Goal: Find specific page/section

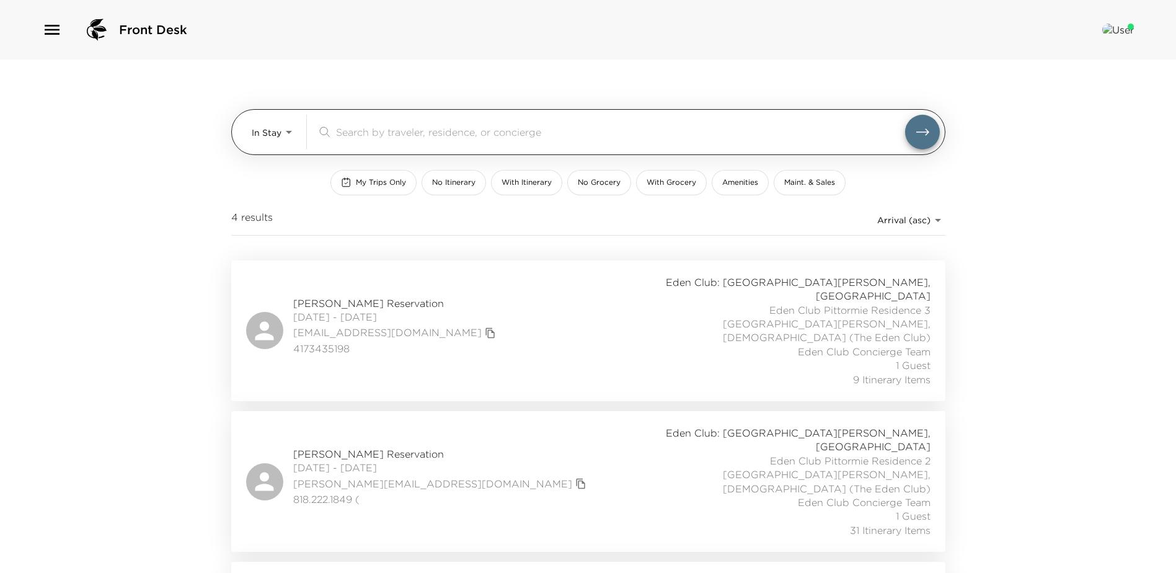
click at [282, 141] on body "Front Desk In Stay In-Stay ​ My Trips Only No Itinerary With Itinerary No Groce…" at bounding box center [588, 286] width 1176 height 573
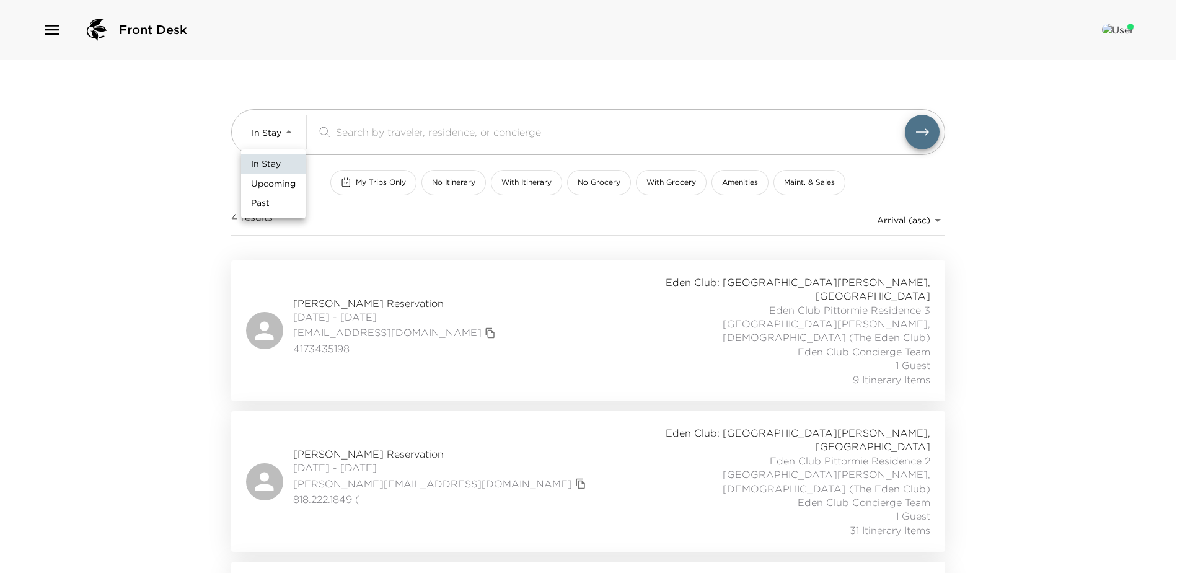
click at [289, 187] on span "Upcoming" at bounding box center [273, 184] width 45 height 12
type input "Upcoming"
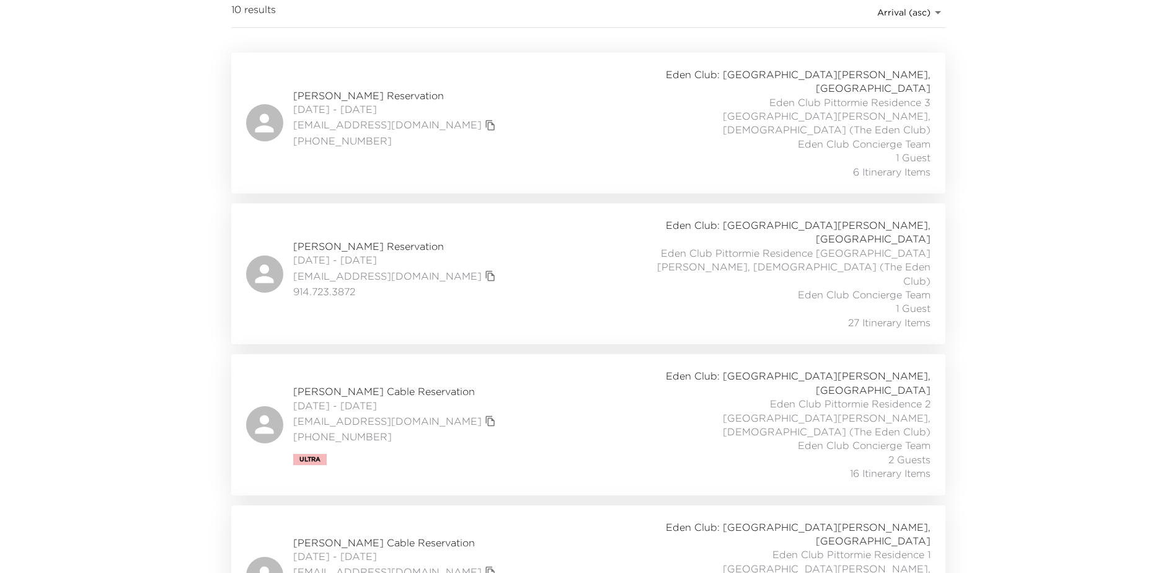
scroll to position [186, 0]
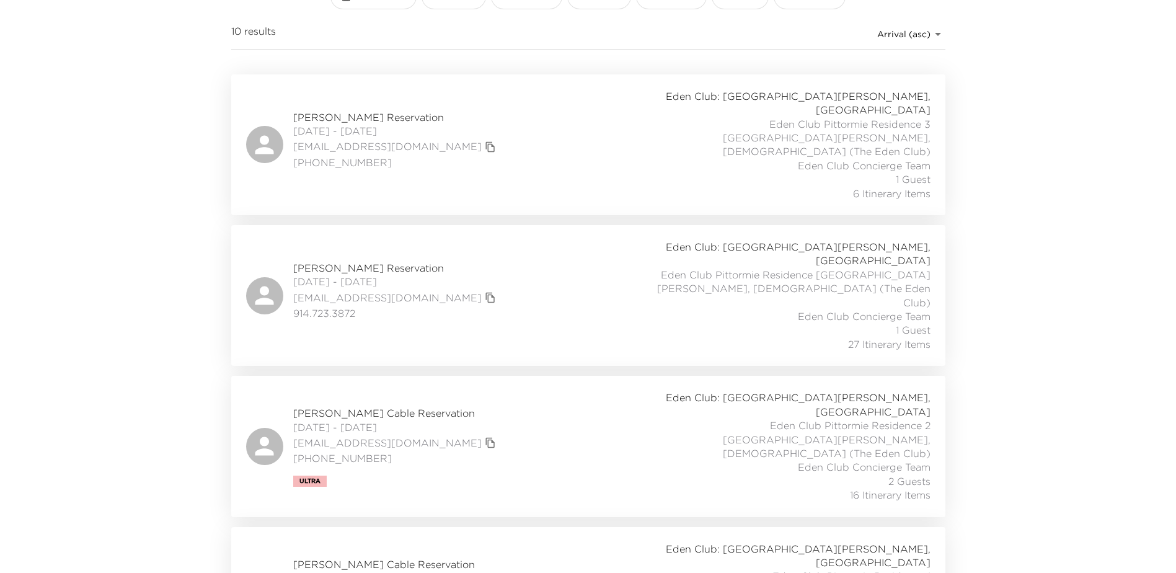
click at [358, 261] on span "[PERSON_NAME] Reservation" at bounding box center [396, 268] width 206 height 14
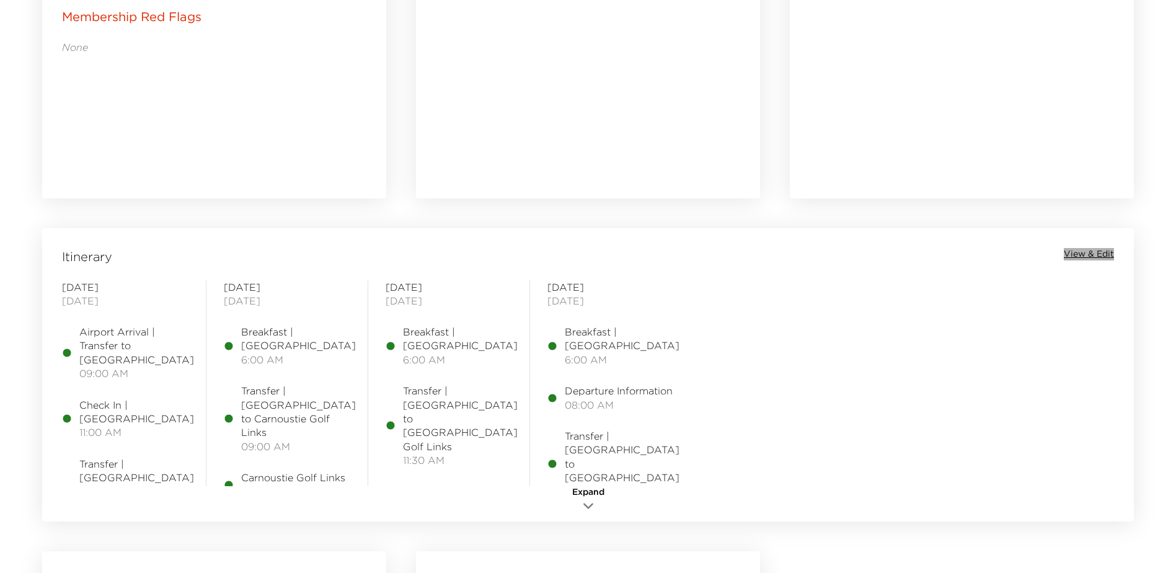
click at [1094, 252] on span "View & Edit" at bounding box center [1088, 254] width 50 height 12
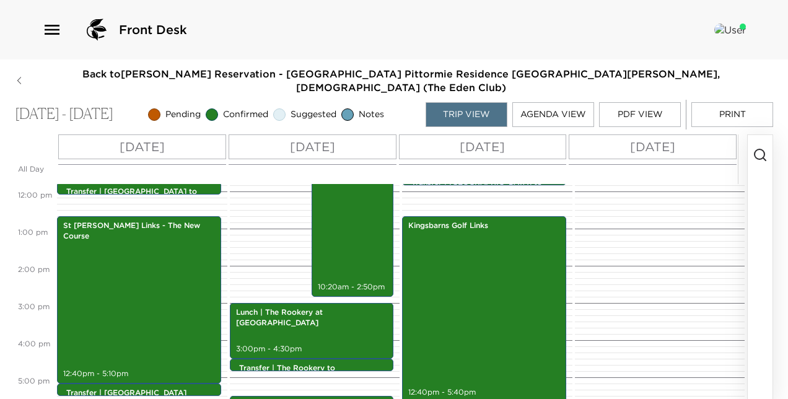
scroll to position [439, 0]
